Goal: Book appointment/travel/reservation

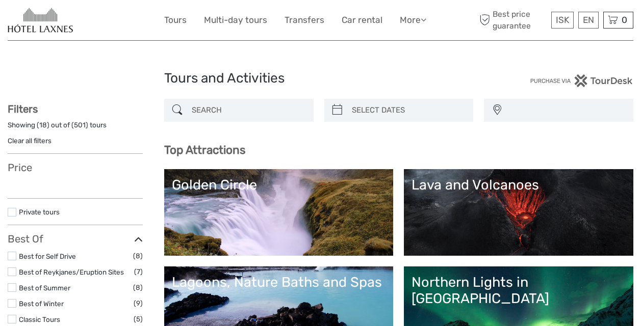
select select
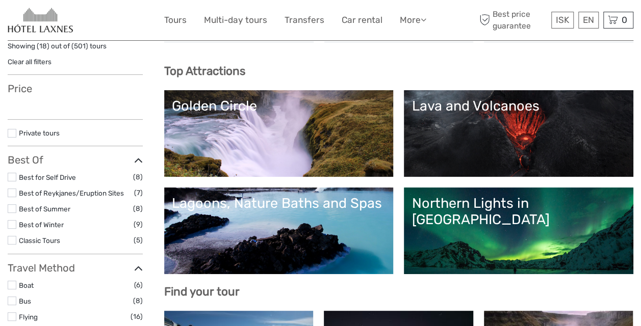
scroll to position [80, 0]
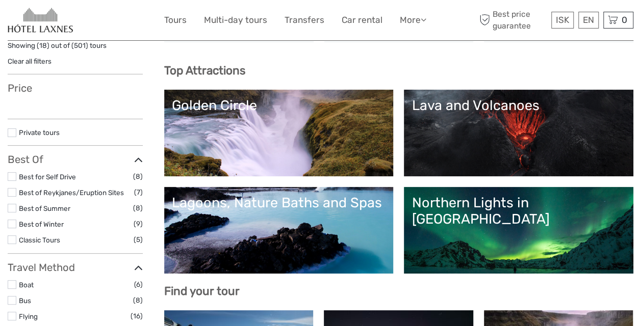
select select
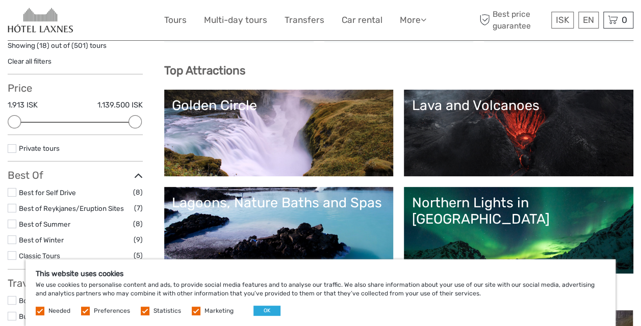
scroll to position [0, 0]
click at [347, 147] on link "Golden Circle" at bounding box center [279, 132] width 214 height 71
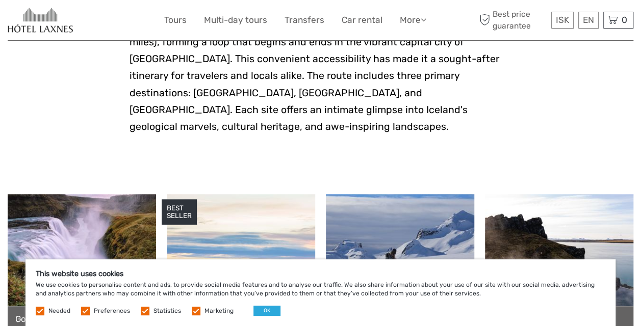
scroll to position [524, 0]
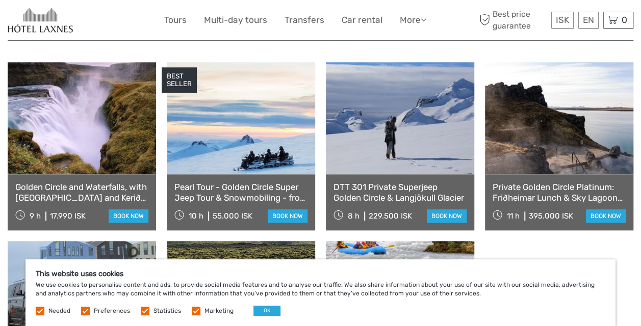
click at [91, 134] on link at bounding box center [82, 118] width 148 height 112
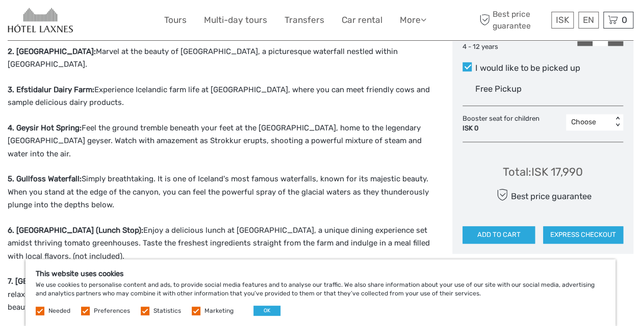
scroll to position [578, 0]
click at [264, 311] on button "OK" at bounding box center [267, 311] width 27 height 10
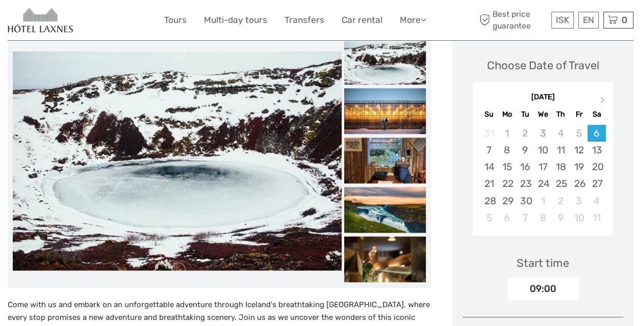
scroll to position [0, 0]
